Goal: Information Seeking & Learning: Learn about a topic

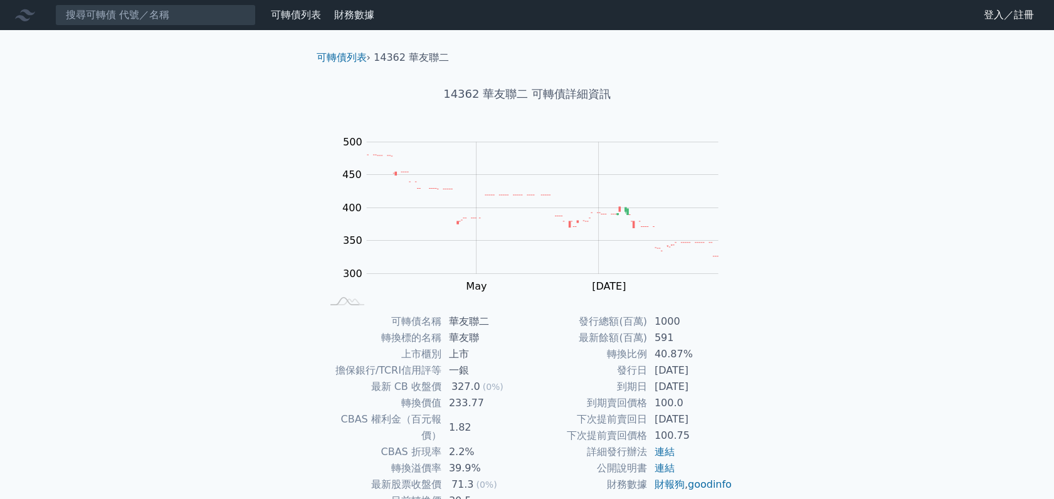
scroll to position [81, 0]
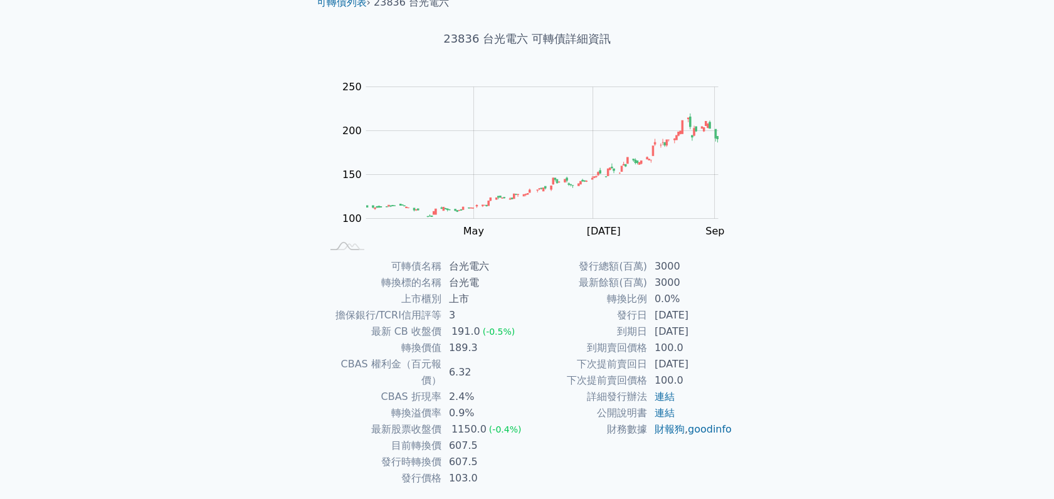
scroll to position [81, 0]
